Goal: Information Seeking & Learning: Learn about a topic

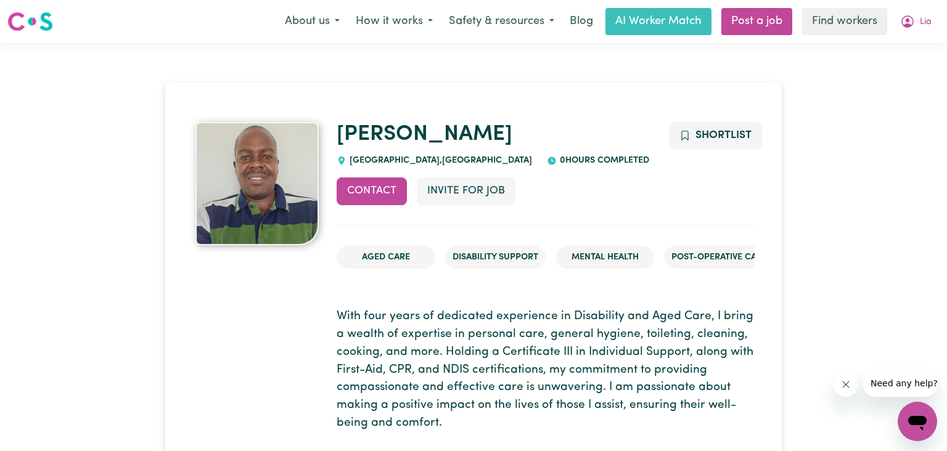
click at [920, 24] on span "Lia" at bounding box center [926, 22] width 12 height 14
click at [886, 52] on link "My Dashboard" at bounding box center [889, 47] width 97 height 23
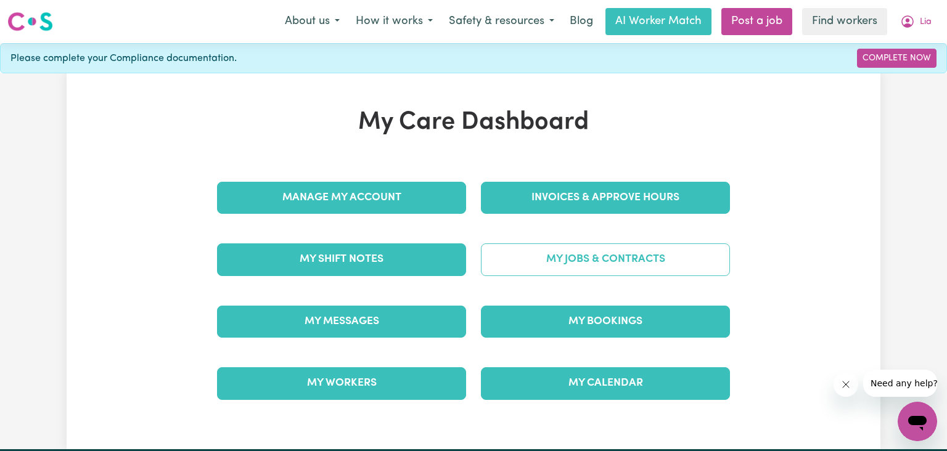
click at [631, 251] on link "My Jobs & Contracts" at bounding box center [605, 259] width 249 height 32
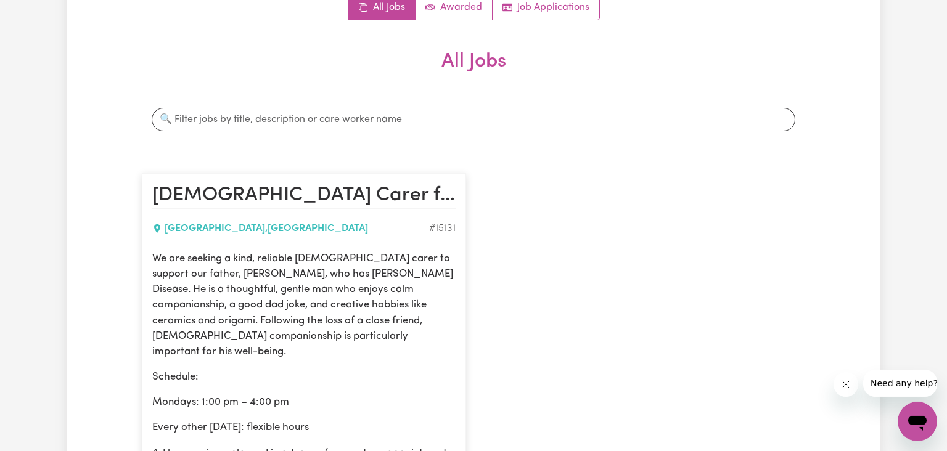
scroll to position [166, 0]
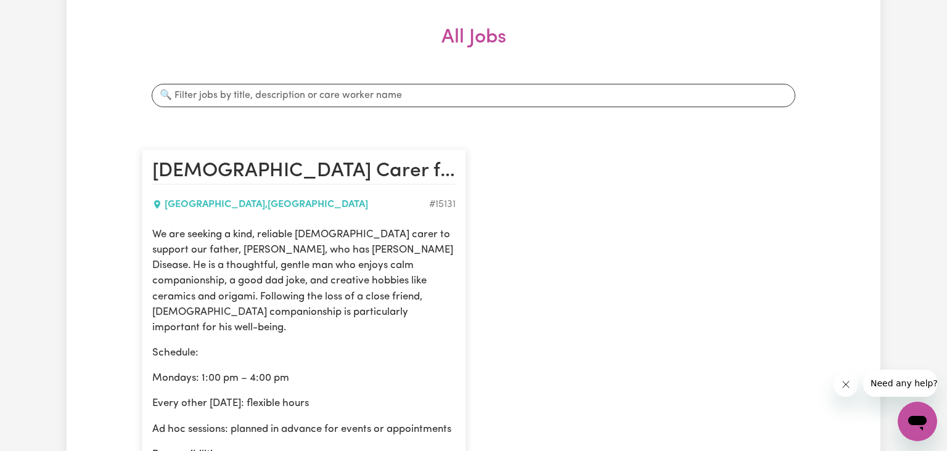
click at [426, 167] on h2 "[DEMOGRAPHIC_DATA] Carer for Gentleman with [PERSON_NAME] | Support, Companions…" at bounding box center [303, 172] width 303 height 25
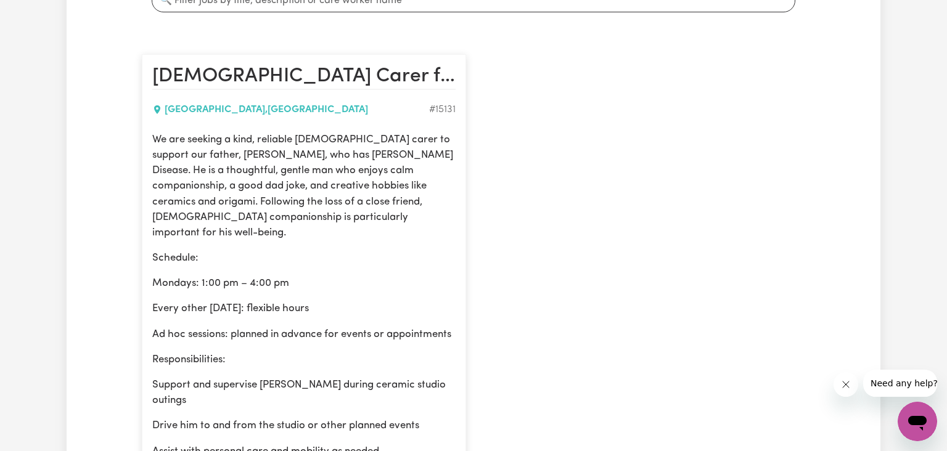
scroll to position [266, 0]
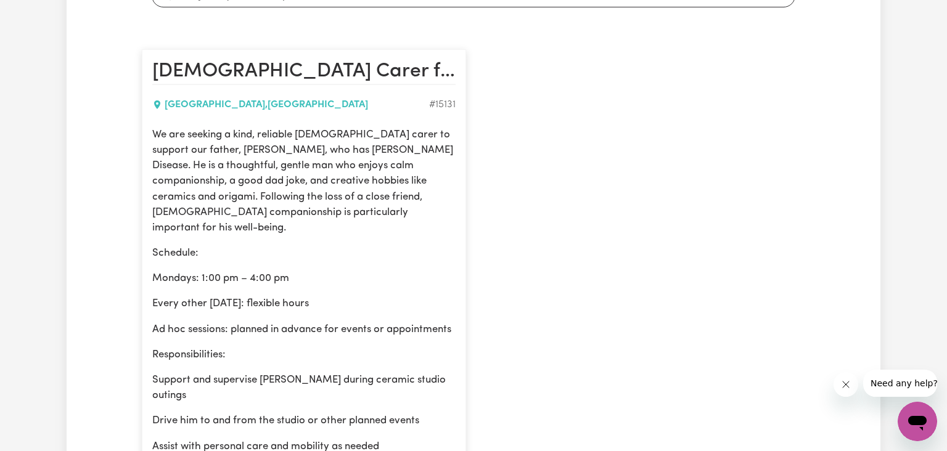
click at [356, 70] on h2 "[DEMOGRAPHIC_DATA] Carer for Gentleman with [PERSON_NAME] | Support, Companions…" at bounding box center [303, 72] width 303 height 25
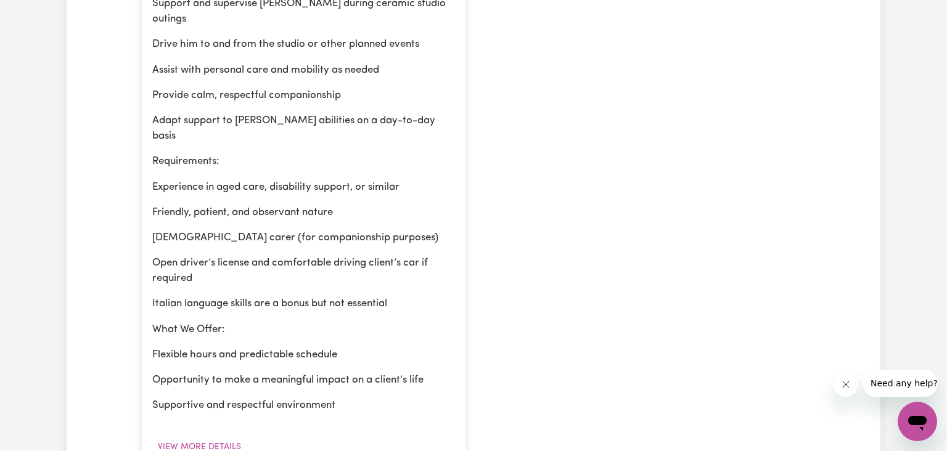
scroll to position [699, 0]
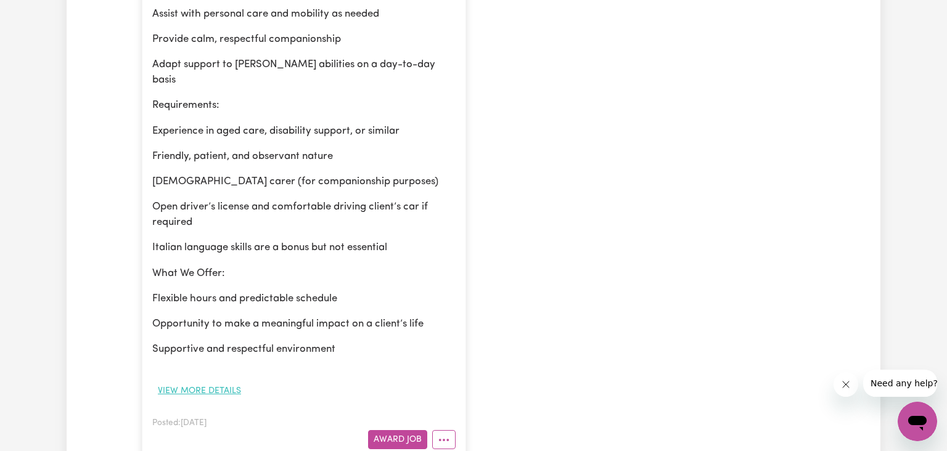
click at [202, 382] on button "View more details" at bounding box center [199, 391] width 94 height 19
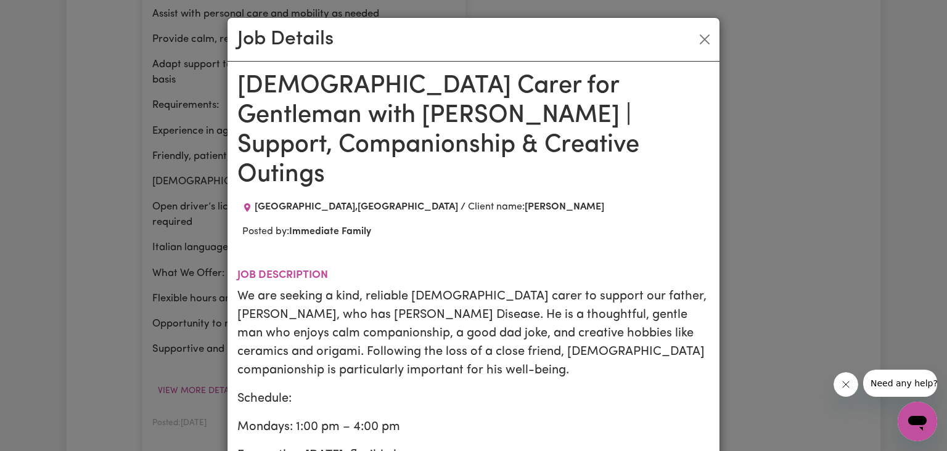
click at [462, 95] on h1 "[DEMOGRAPHIC_DATA] Carer for Gentleman with [PERSON_NAME] | Support, Companions…" at bounding box center [473, 131] width 472 height 118
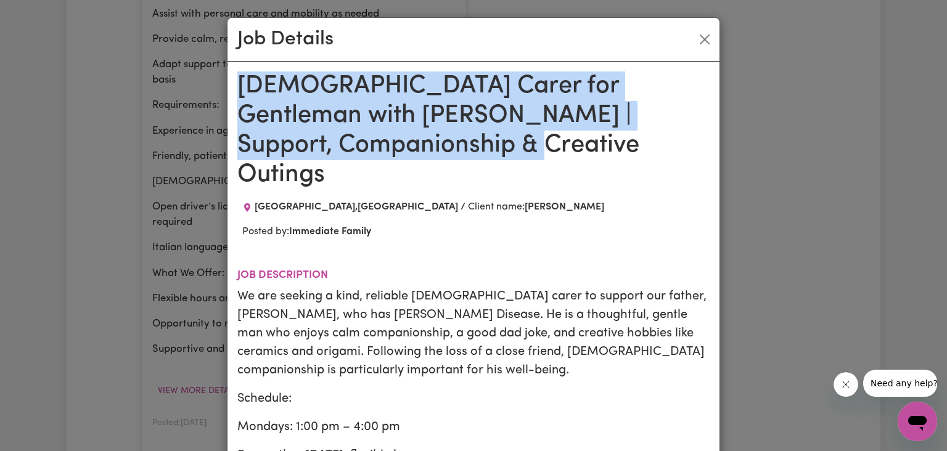
drag, startPoint x: 243, startPoint y: 84, endPoint x: 433, endPoint y: 157, distance: 203.3
click at [433, 157] on h1 "[DEMOGRAPHIC_DATA] Carer for Gentleman with [PERSON_NAME] | Support, Companions…" at bounding box center [473, 131] width 472 height 118
copy h1 "[DEMOGRAPHIC_DATA] Carer for Gentleman with [PERSON_NAME] | Support, Companions…"
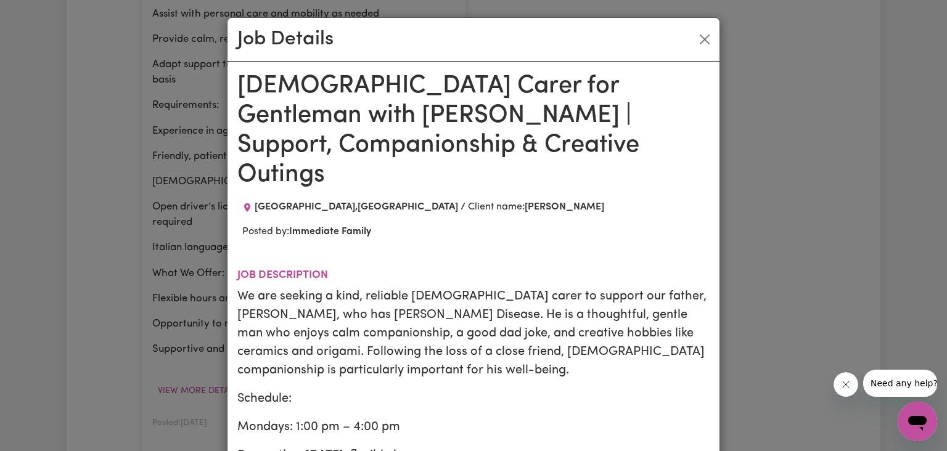
click at [489, 269] on h2 "Job description" at bounding box center [473, 275] width 472 height 13
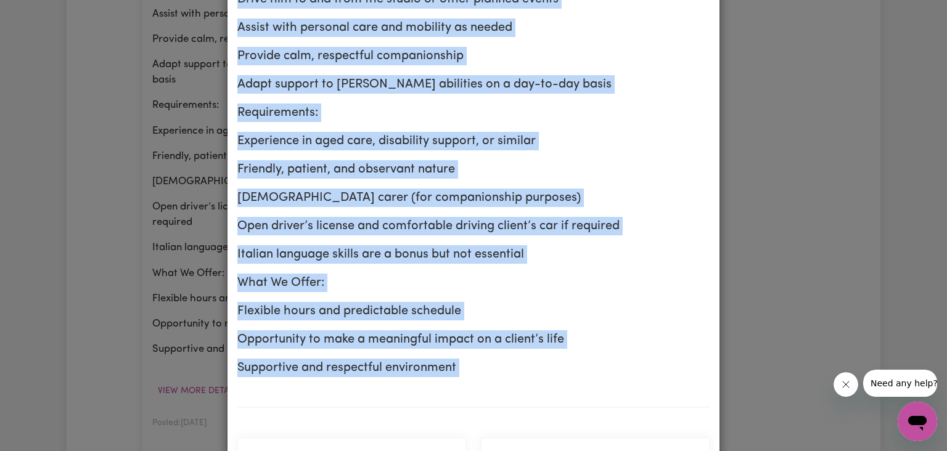
scroll to position [611, 0]
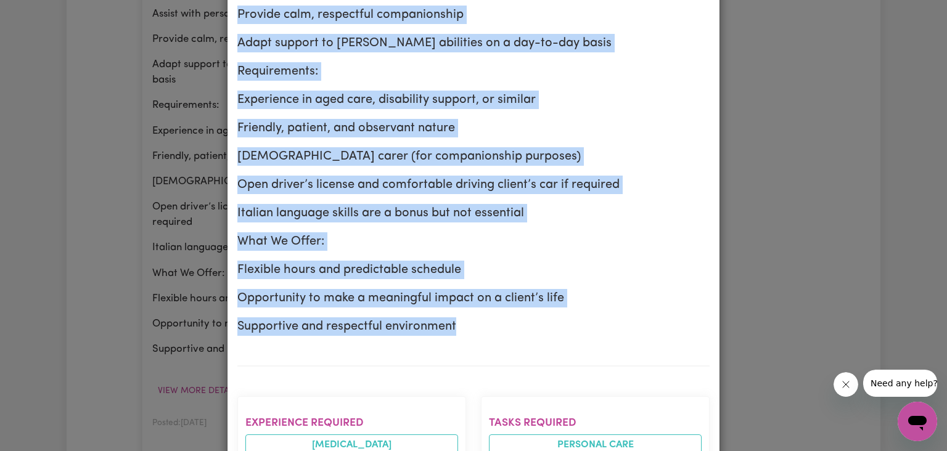
drag, startPoint x: 237, startPoint y: 42, endPoint x: 534, endPoint y: 303, distance: 394.9
click at [534, 303] on div "We are seeking a kind, reliable [DEMOGRAPHIC_DATA] carer to support our father,…" at bounding box center [473, 6] width 472 height 660
copy div "Lo ips dolorsi a cons, adipisci elit seddo ei tempori utl etdolo, Magnaali, eni…"
click at [337, 119] on p "Friendly, patient, and observant nature" at bounding box center [473, 128] width 472 height 18
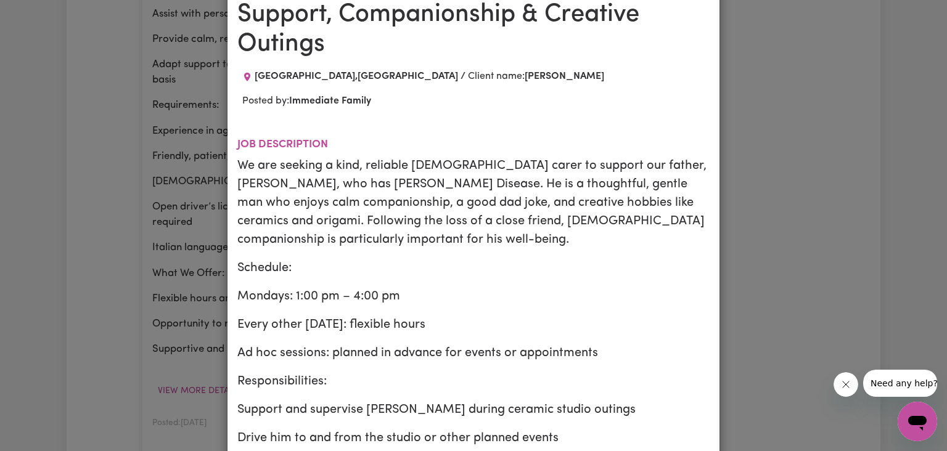
scroll to position [145, 0]
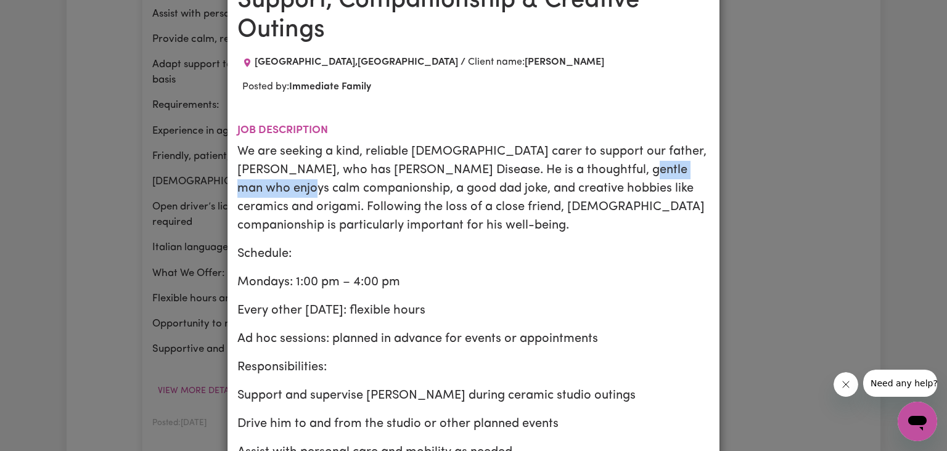
drag, startPoint x: 617, startPoint y: 141, endPoint x: 323, endPoint y: 163, distance: 294.9
click at [323, 163] on p "We are seeking a kind, reliable [DEMOGRAPHIC_DATA] carer to support our father,…" at bounding box center [473, 188] width 472 height 92
copy p "calm companionship"
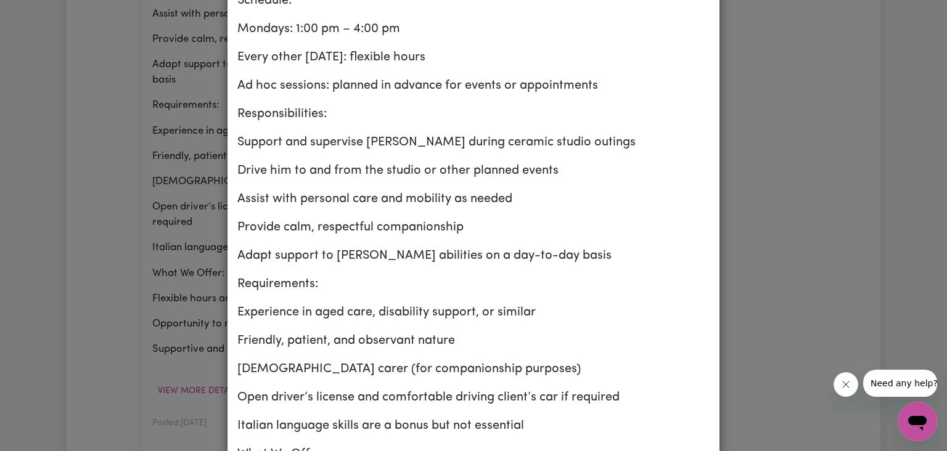
scroll to position [435, 0]
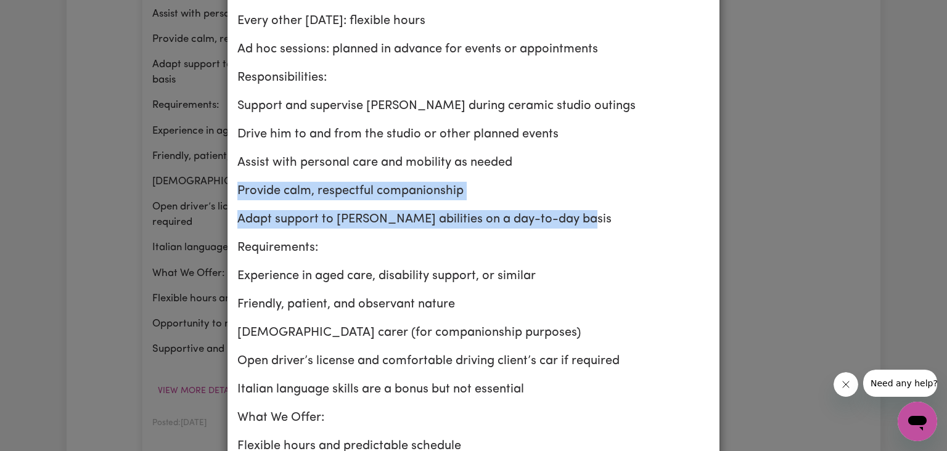
drag, startPoint x: 240, startPoint y: 160, endPoint x: 607, endPoint y: 186, distance: 367.7
click at [607, 186] on div "We are seeking a kind, reliable [DEMOGRAPHIC_DATA] carer to support our father,…" at bounding box center [473, 183] width 472 height 660
copy div "Provide calm, respectful companionship Adapt support to [PERSON_NAME] abilities…"
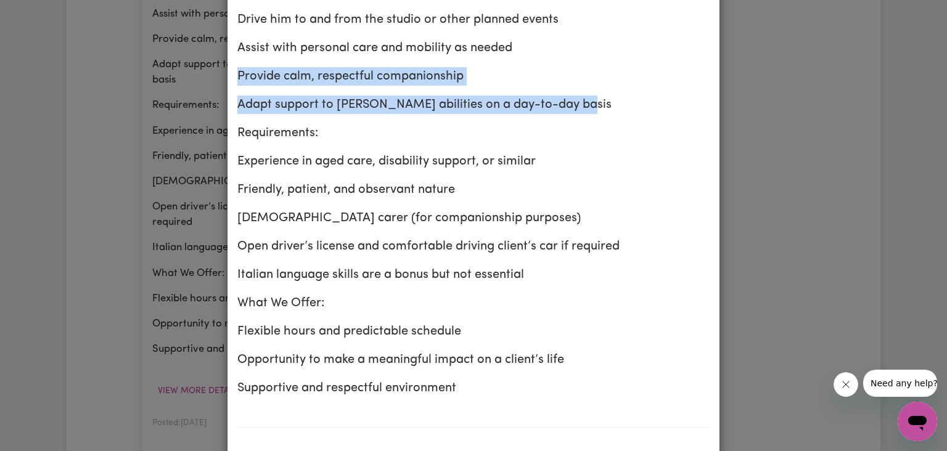
scroll to position [579, 0]
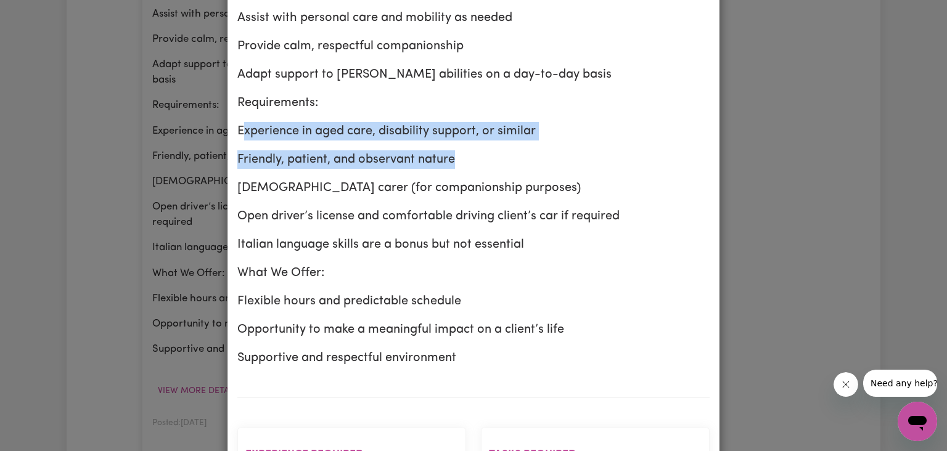
drag, startPoint x: 241, startPoint y: 102, endPoint x: 474, endPoint y: 125, distance: 234.1
click at [474, 125] on div "We are seeking a kind, reliable [DEMOGRAPHIC_DATA] carer to support our father,…" at bounding box center [473, 38] width 472 height 660
click at [473, 150] on p "Friendly, patient, and observant nature" at bounding box center [473, 159] width 472 height 18
drag, startPoint x: 480, startPoint y: 128, endPoint x: 237, endPoint y: 89, distance: 246.0
click at [237, 89] on div "[DEMOGRAPHIC_DATA] Carer for Gentleman with [PERSON_NAME] | Support, Companions…" at bounding box center [473, 380] width 492 height 1796
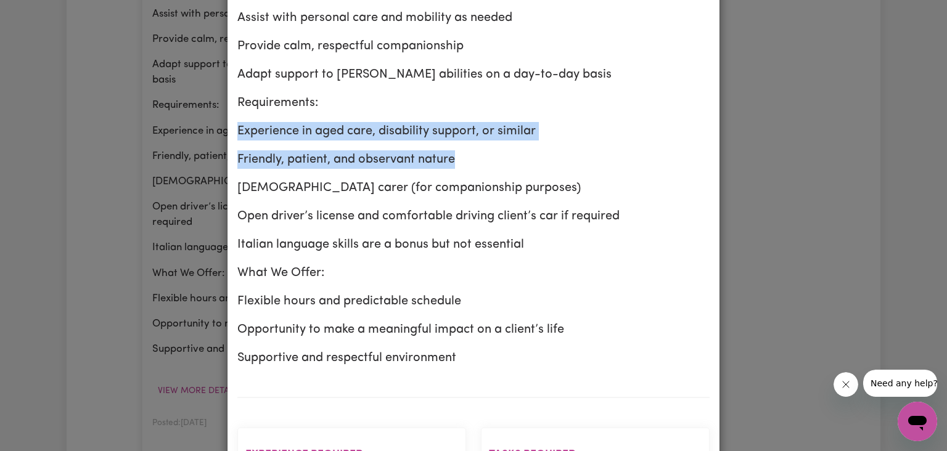
copy div "Experience in aged care, disability support, or similar Friendly, patient, and …"
